Goal: Information Seeking & Learning: Learn about a topic

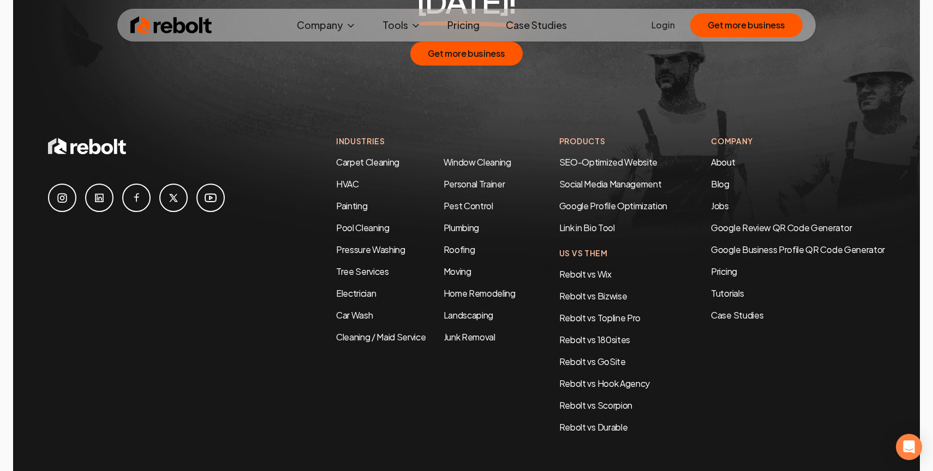
scroll to position [5249, 0]
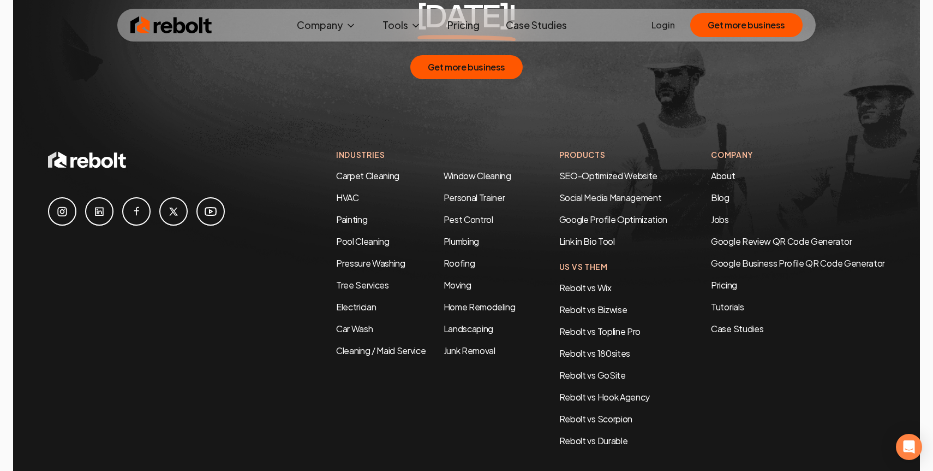
click at [171, 197] on link at bounding box center [173, 211] width 28 height 28
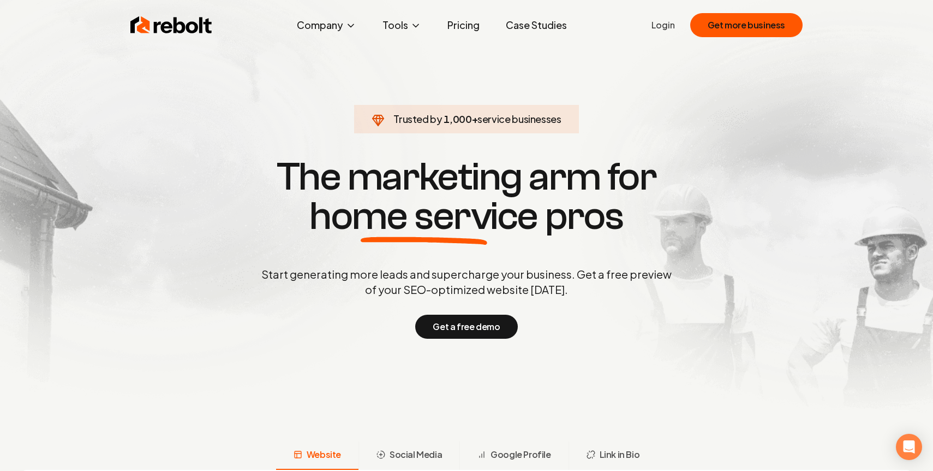
scroll to position [4, 0]
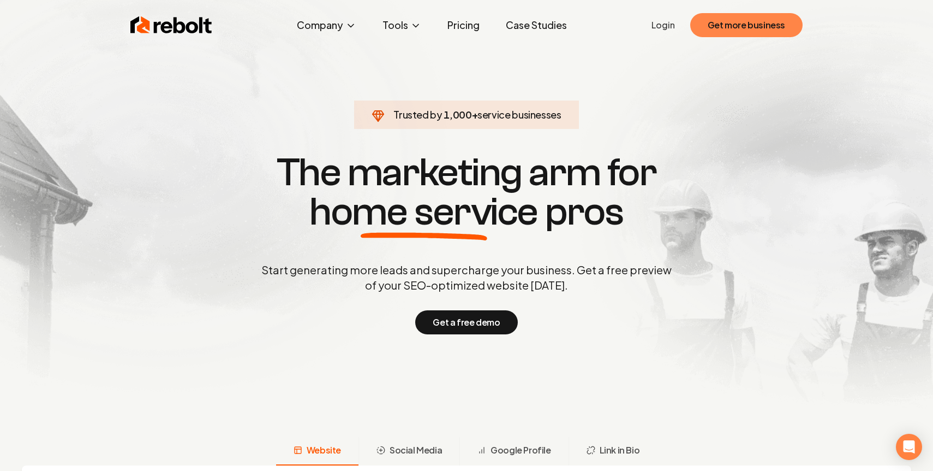
click at [725, 19] on button "Get more business" at bounding box center [747, 25] width 112 height 24
click at [724, 27] on button "Get more business" at bounding box center [747, 25] width 112 height 24
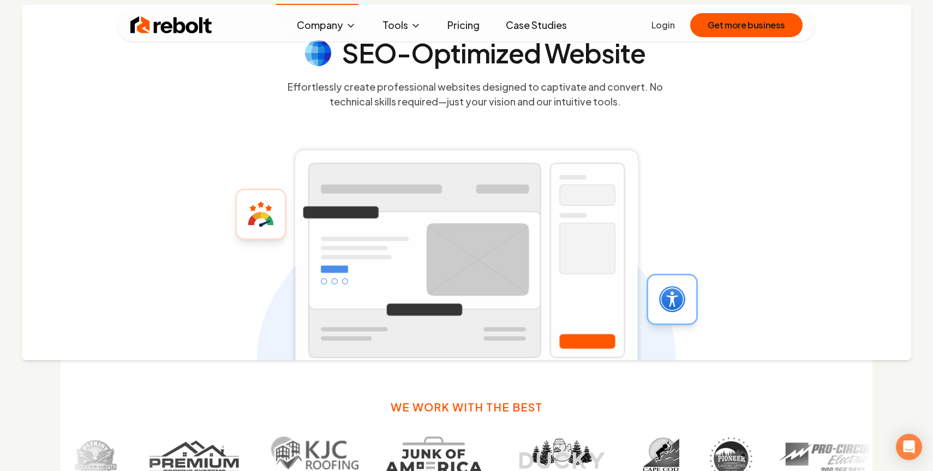
scroll to position [0, 0]
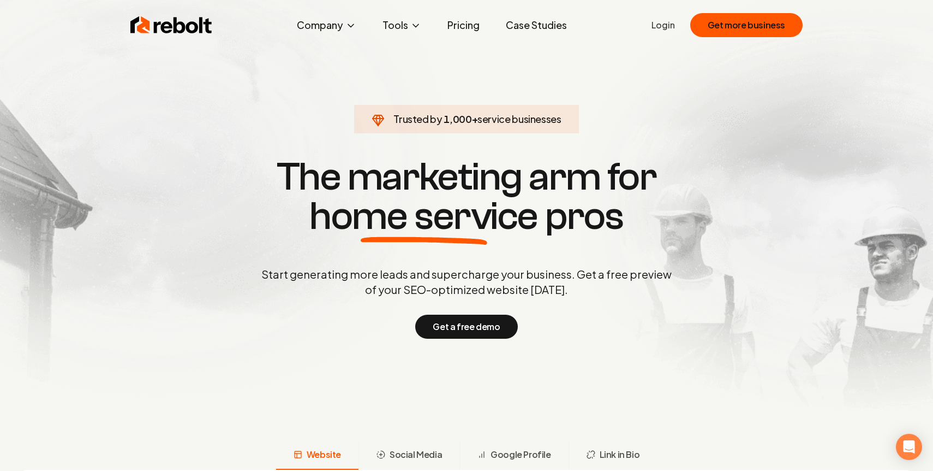
click at [457, 25] on link "Pricing" at bounding box center [464, 25] width 50 height 22
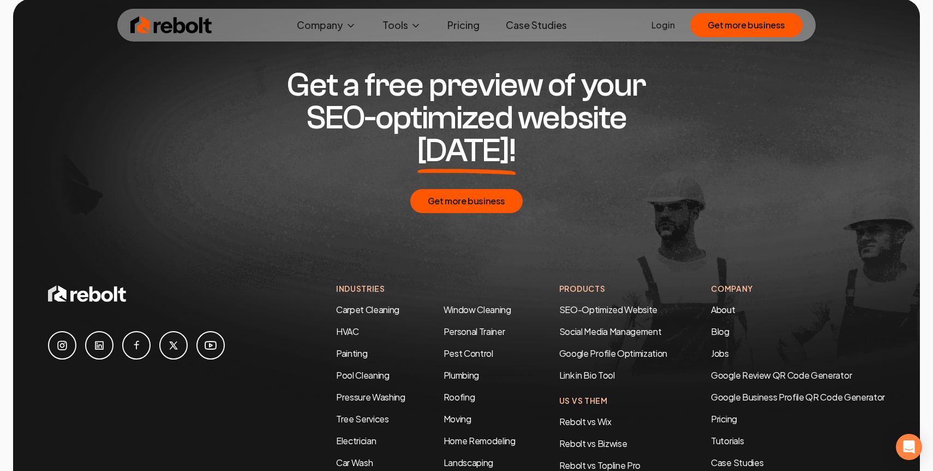
scroll to position [2030, 0]
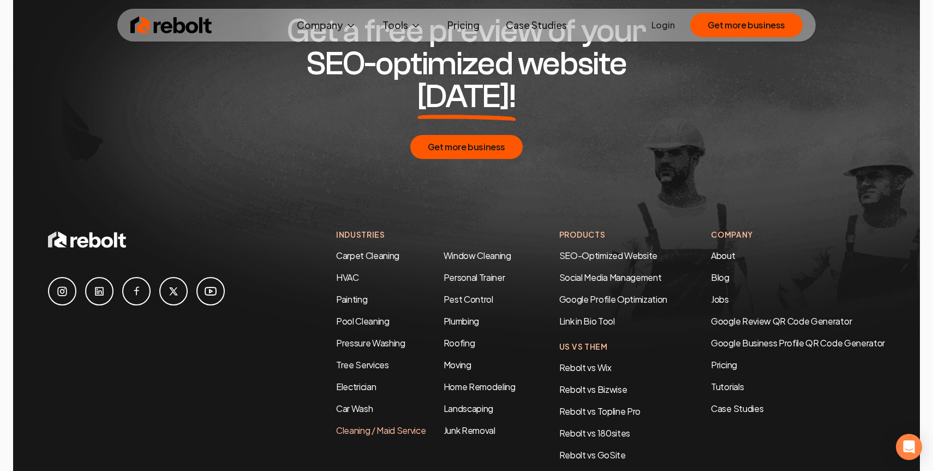
click at [348, 424] on link "Cleaning / Maid Service" at bounding box center [381, 429] width 90 height 11
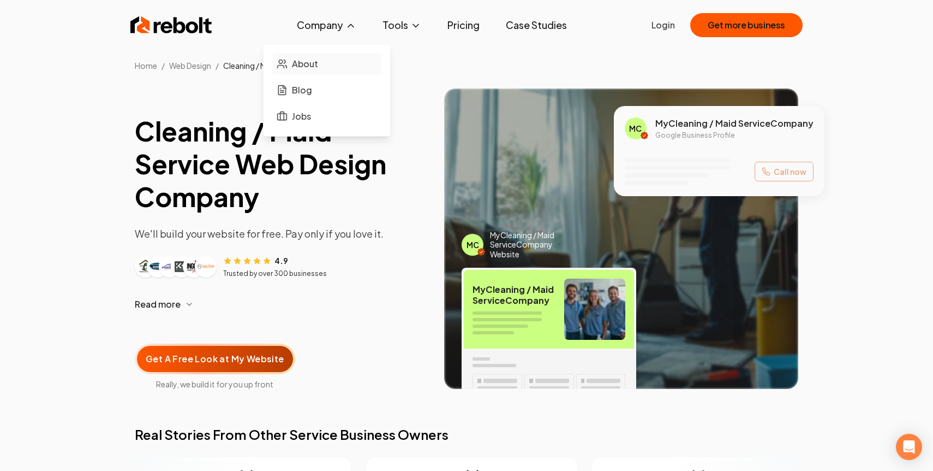
click at [313, 65] on span "About" at bounding box center [305, 63] width 26 height 13
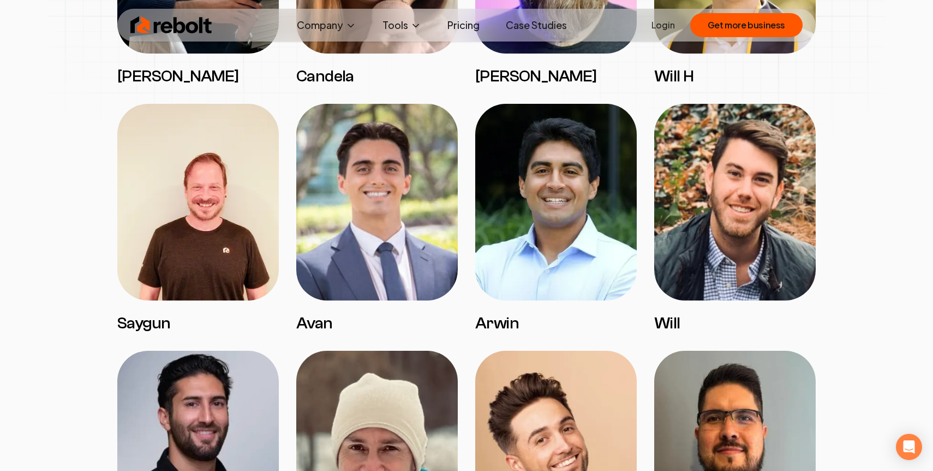
scroll to position [1843, 0]
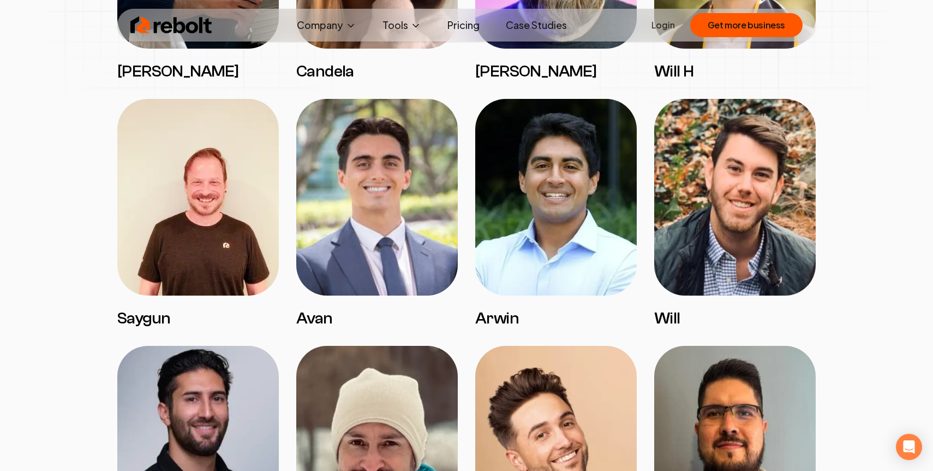
click at [571, 254] on img at bounding box center [556, 197] width 162 height 197
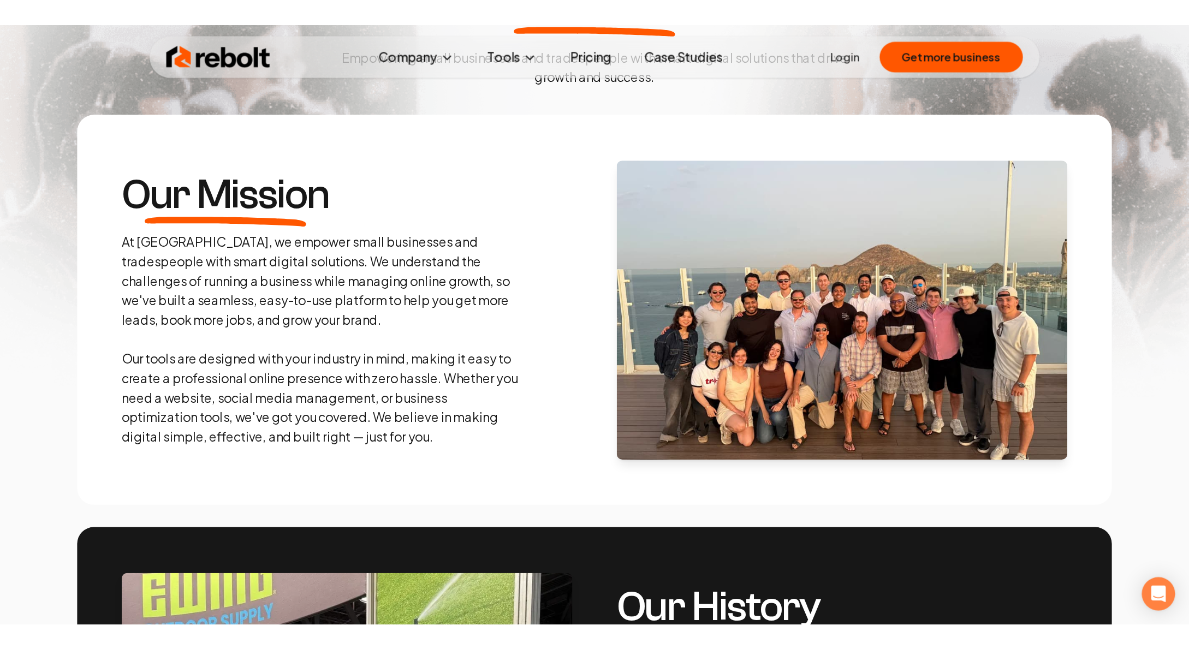
scroll to position [445, 0]
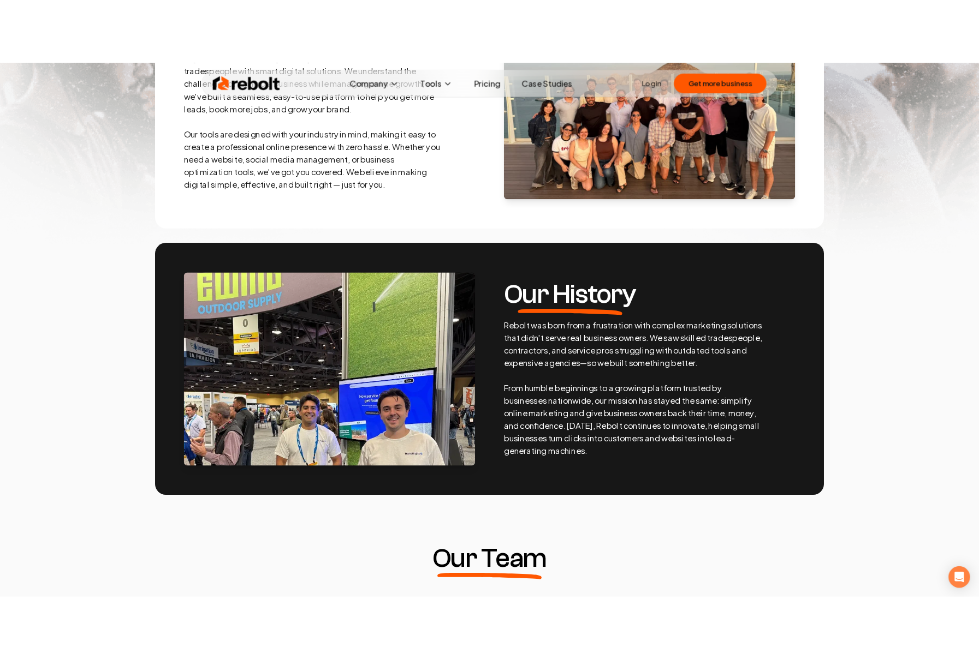
scroll to position [445, 0]
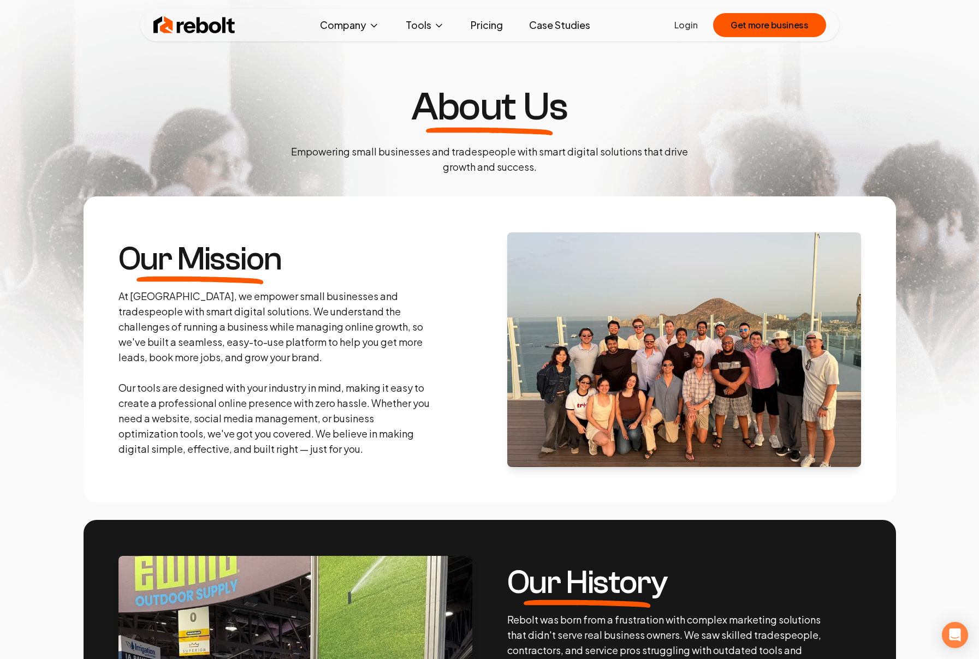
scroll to position [445, 0]
